Goal: Transaction & Acquisition: Purchase product/service

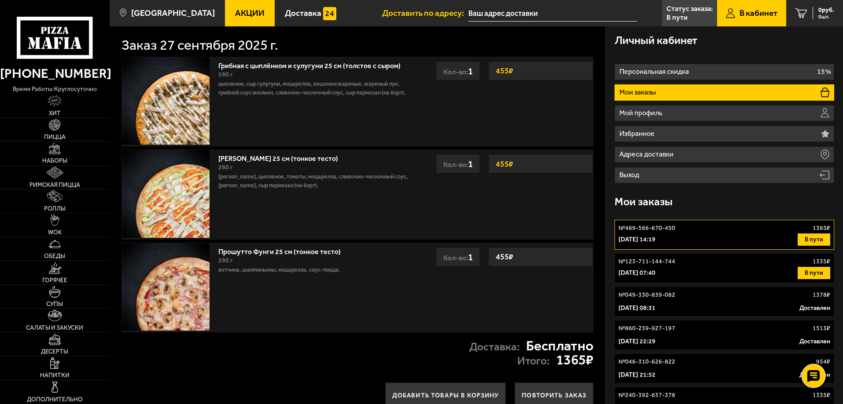
click at [818, 373] on use at bounding box center [813, 376] width 13 height 12
click at [258, 250] on link "Прошутто Фунги 25 см (тонкое тесто)" at bounding box center [283, 250] width 131 height 11
click at [324, 250] on link "Прошутто Фунги 25 см (тонкое тесто)" at bounding box center [283, 250] width 131 height 11
click at [75, 131] on link "Пицца" at bounding box center [55, 129] width 110 height 23
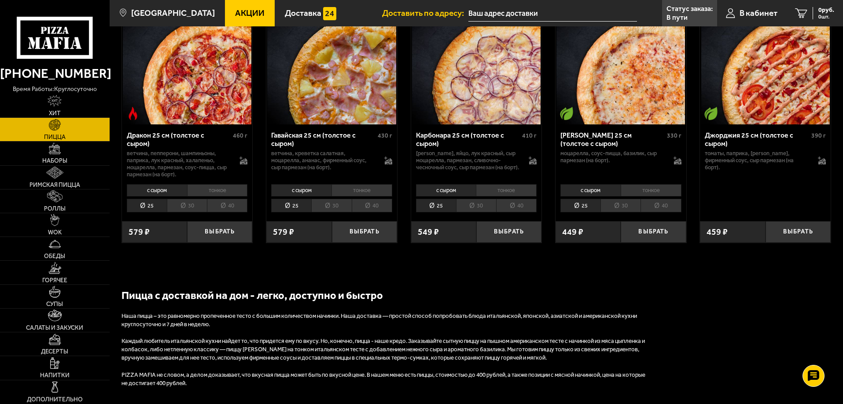
scroll to position [1717, 0]
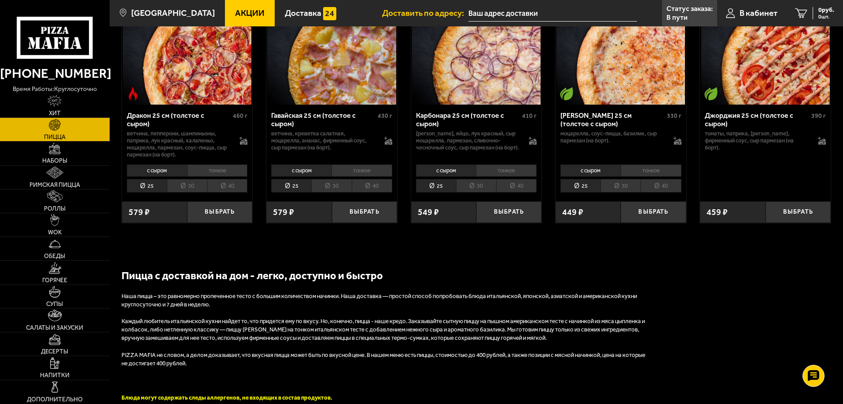
click at [80, 136] on link "Пицца" at bounding box center [55, 129] width 110 height 23
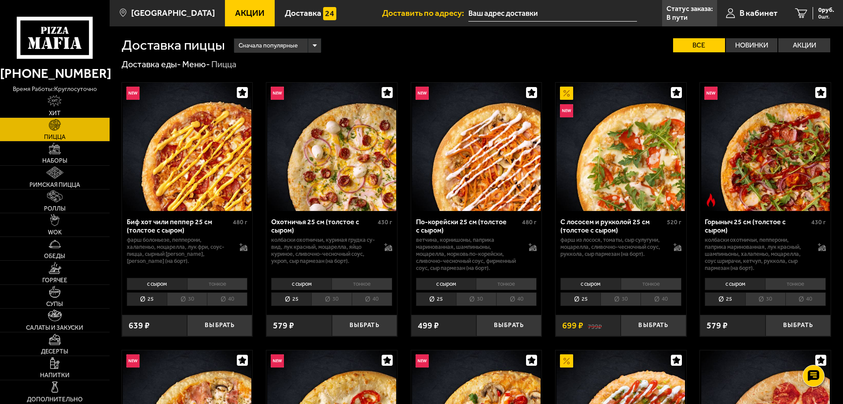
click at [244, 17] on span "Акции" at bounding box center [249, 13] width 29 height 8
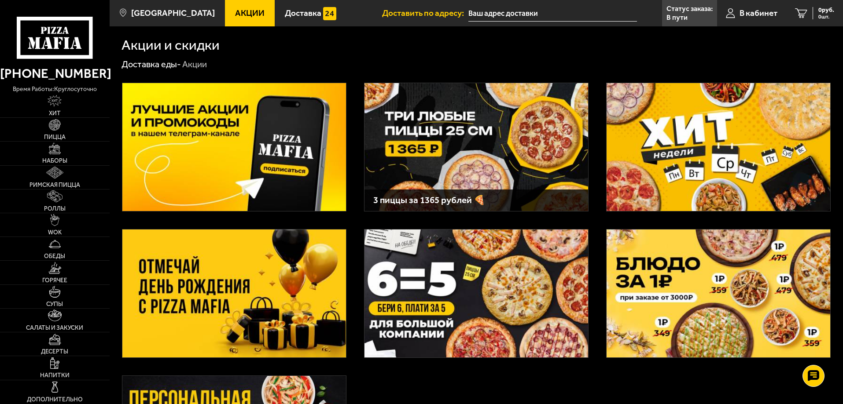
click at [434, 157] on img at bounding box center [476, 147] width 224 height 128
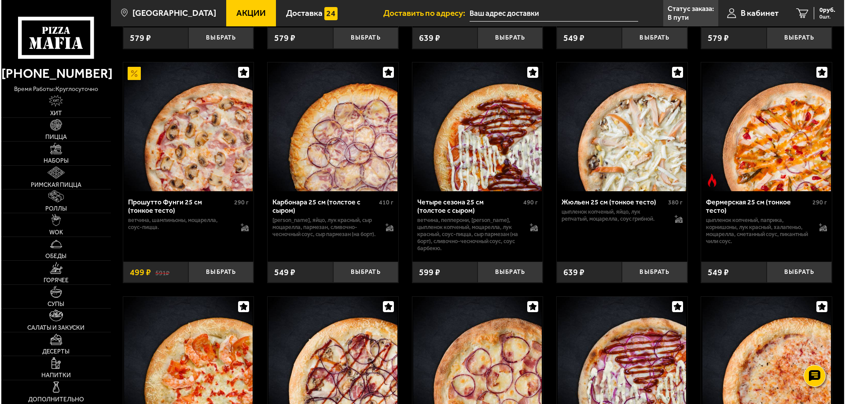
scroll to position [1937, 0]
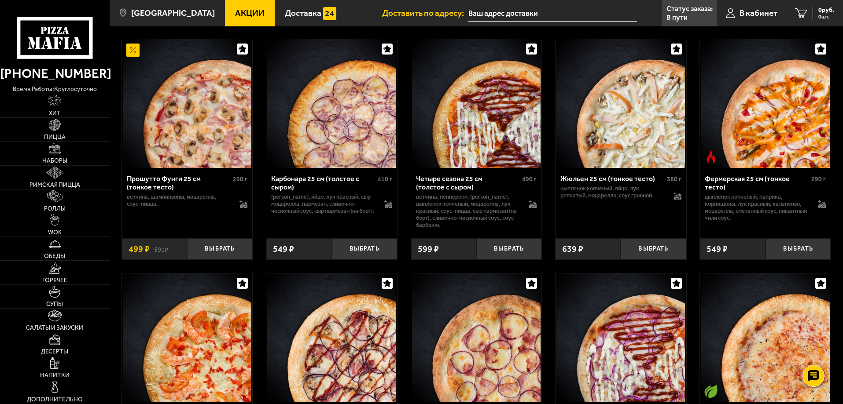
click at [212, 139] on img at bounding box center [187, 103] width 129 height 129
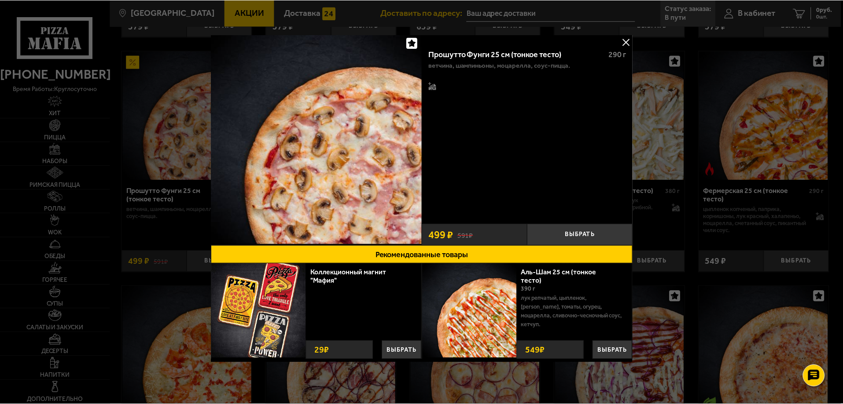
scroll to position [3, 0]
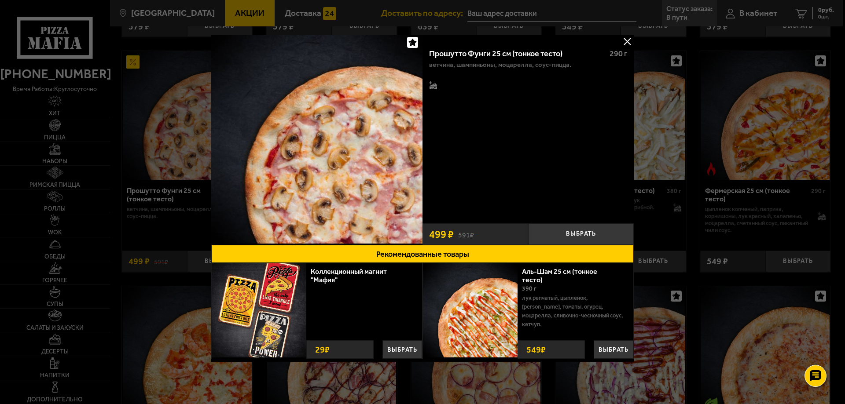
click at [623, 45] on button at bounding box center [627, 41] width 13 height 13
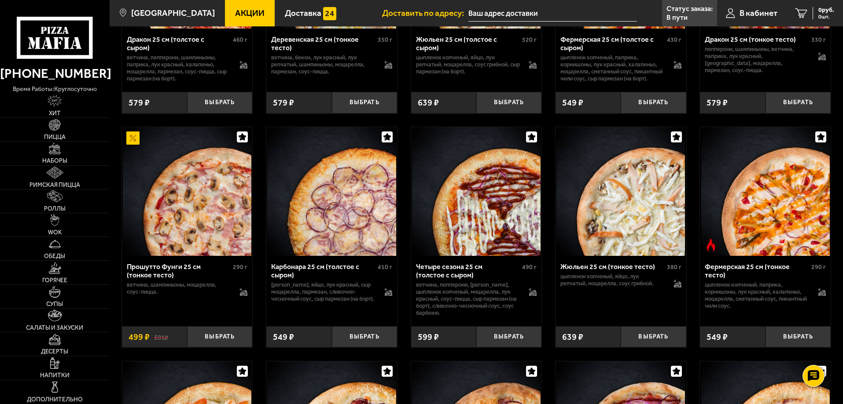
scroll to position [1893, 0]
